Goal: Find contact information: Find contact information

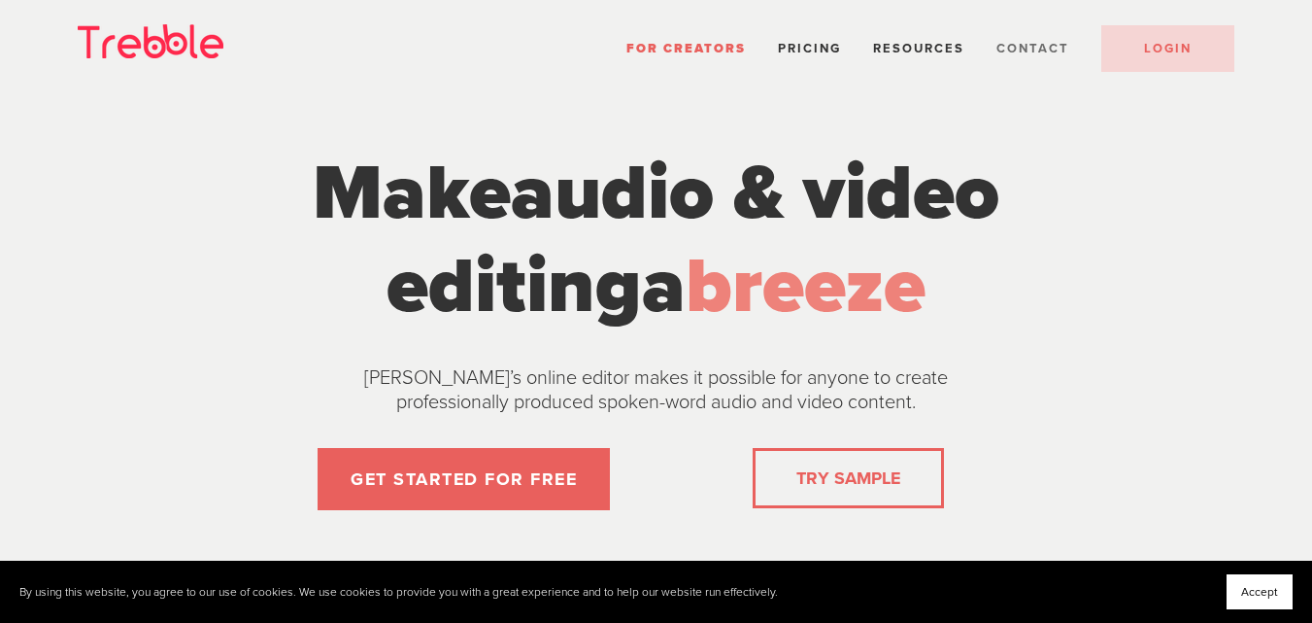
click at [1042, 48] on span "Contact" at bounding box center [1033, 49] width 73 height 16
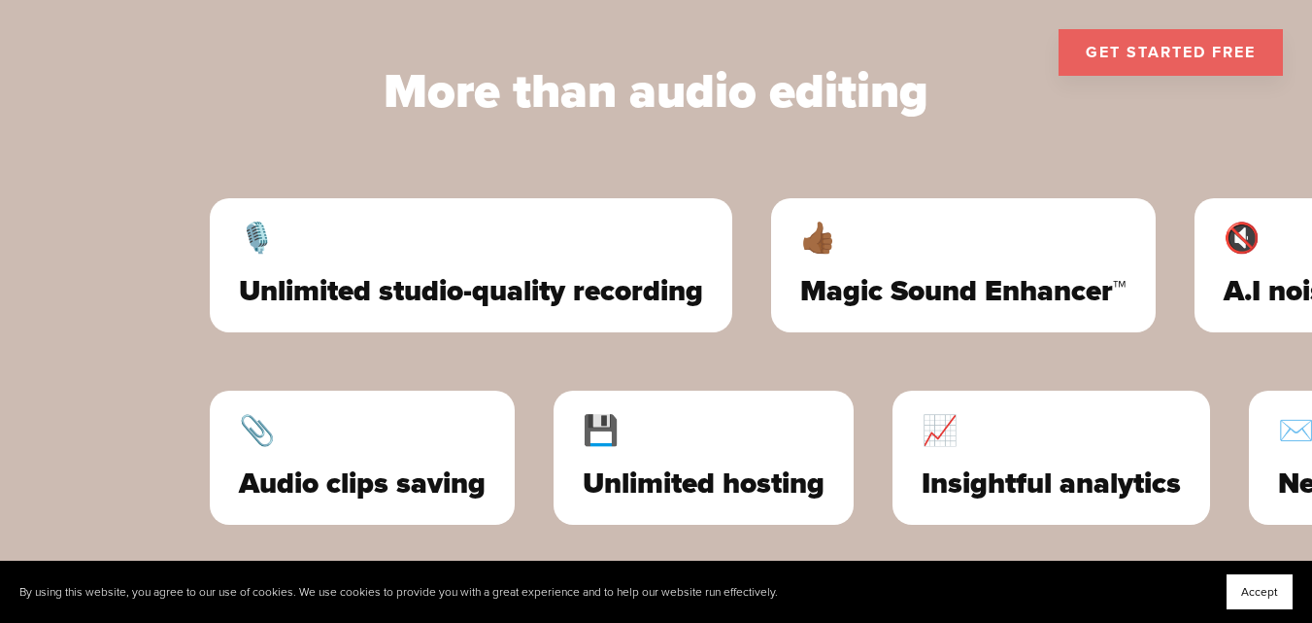
scroll to position [5475, 0]
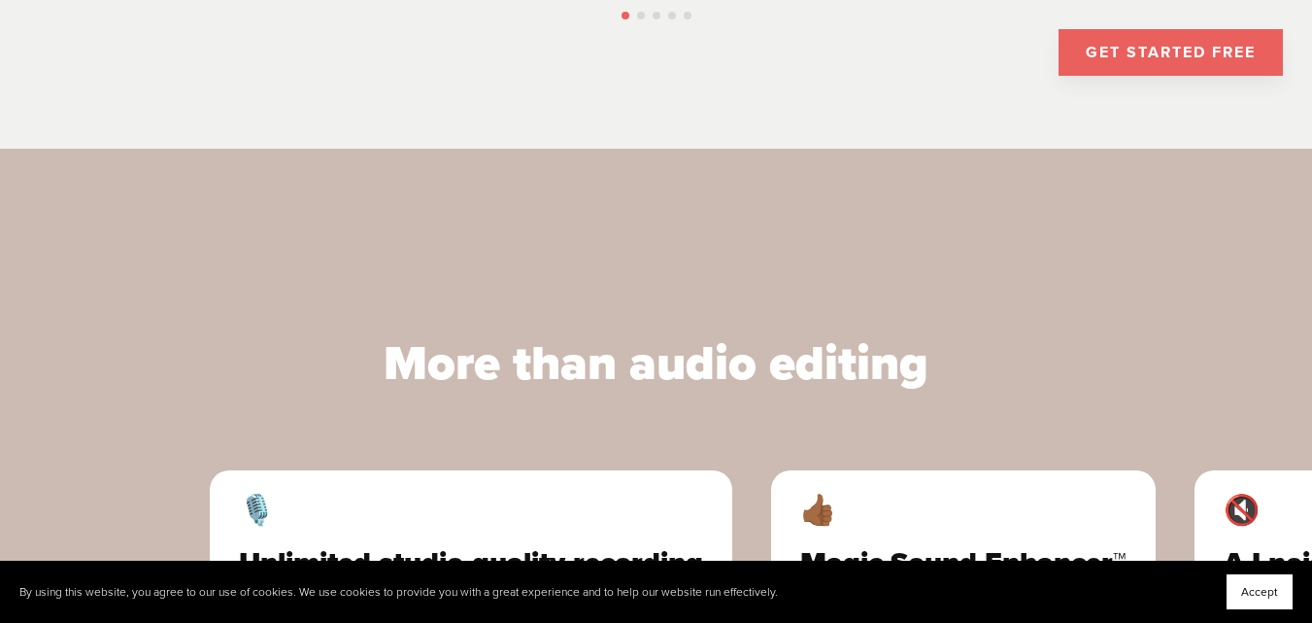
scroll to position [5204, 0]
